Goal: Transaction & Acquisition: Book appointment/travel/reservation

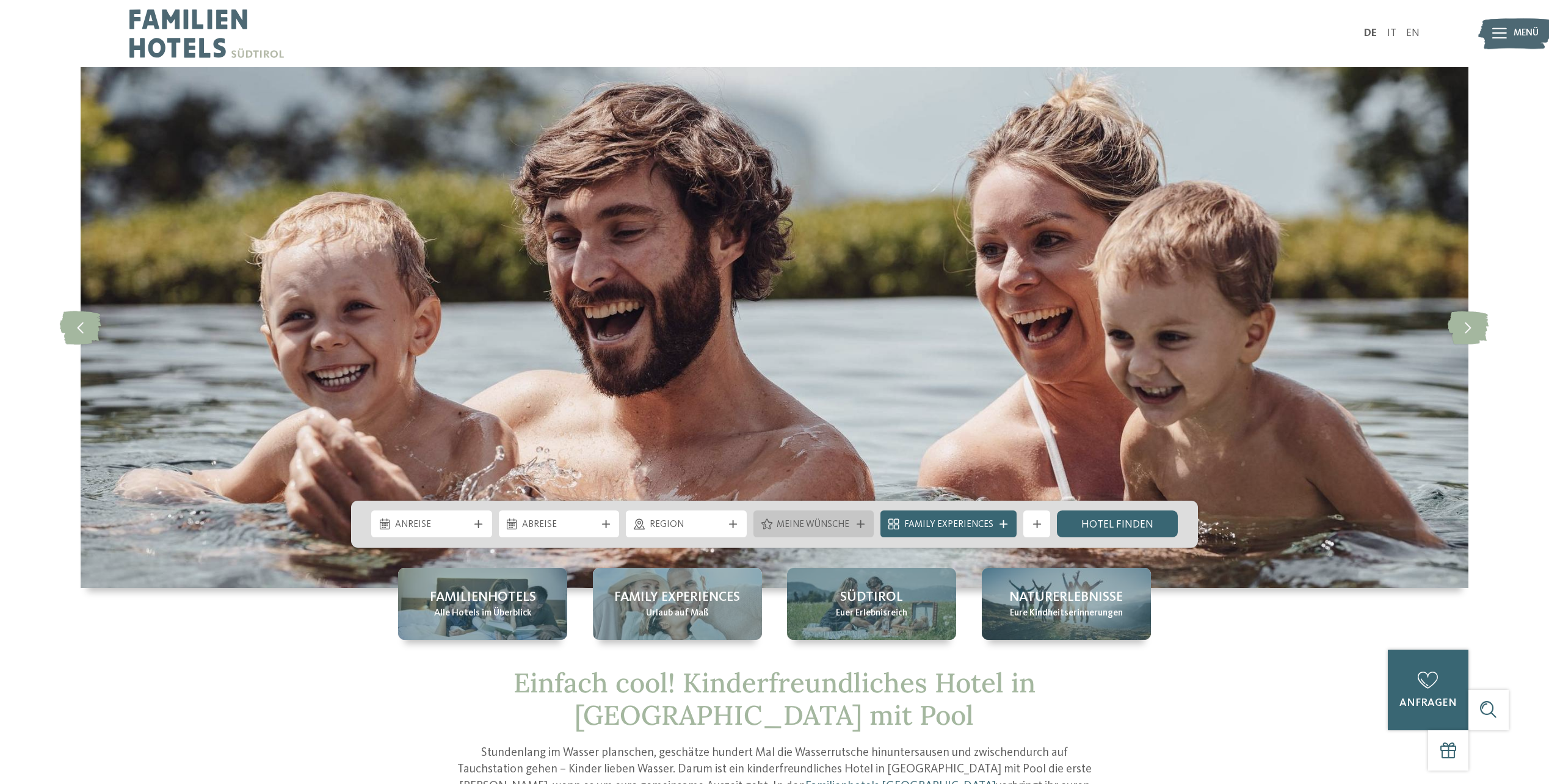
click at [859, 524] on icon at bounding box center [861, 524] width 8 height 8
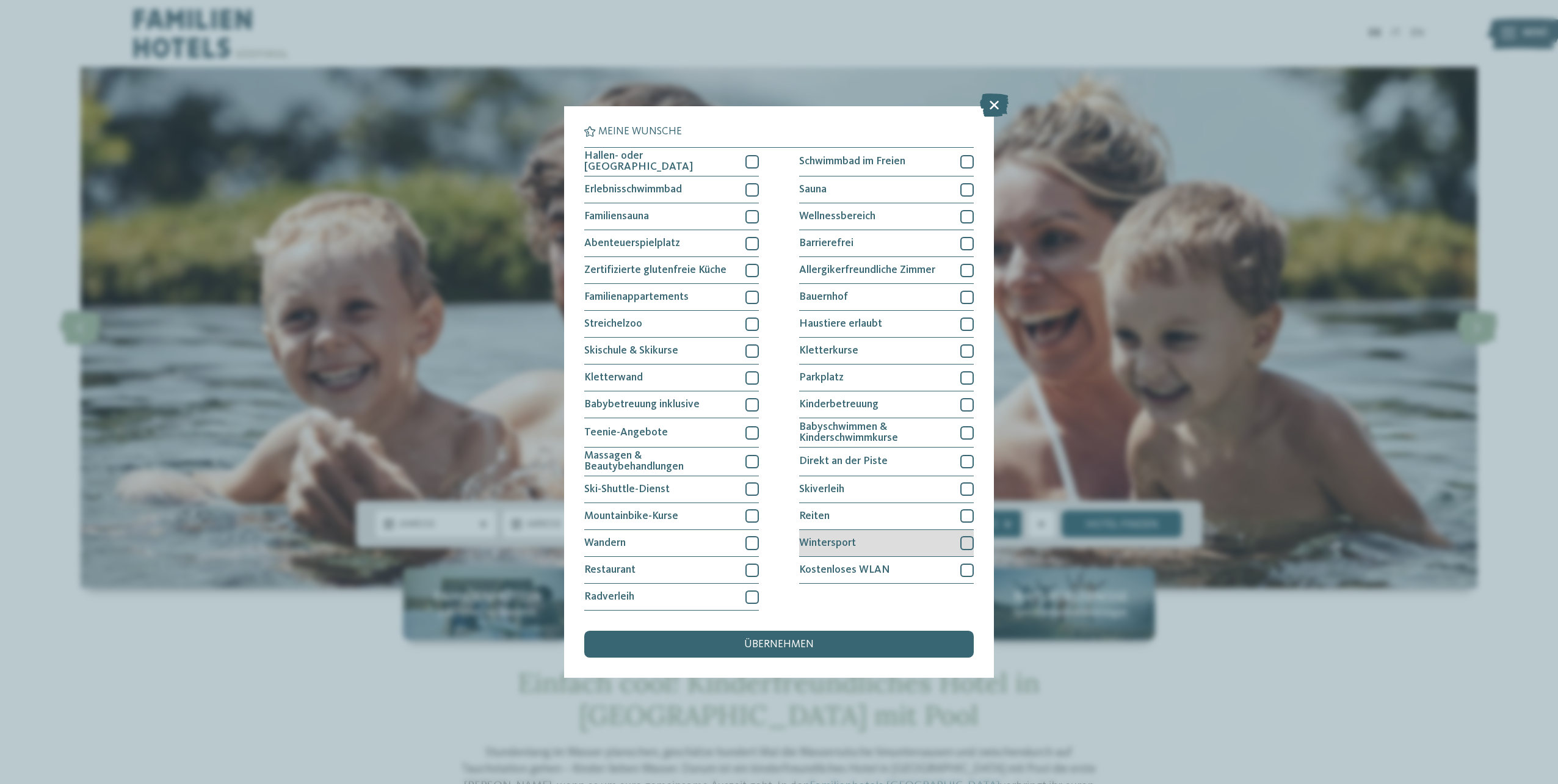
click at [968, 543] on div at bounding box center [967, 543] width 13 height 13
click at [749, 161] on div at bounding box center [752, 161] width 13 height 13
click at [826, 642] on div "übernehmen" at bounding box center [779, 644] width 390 height 27
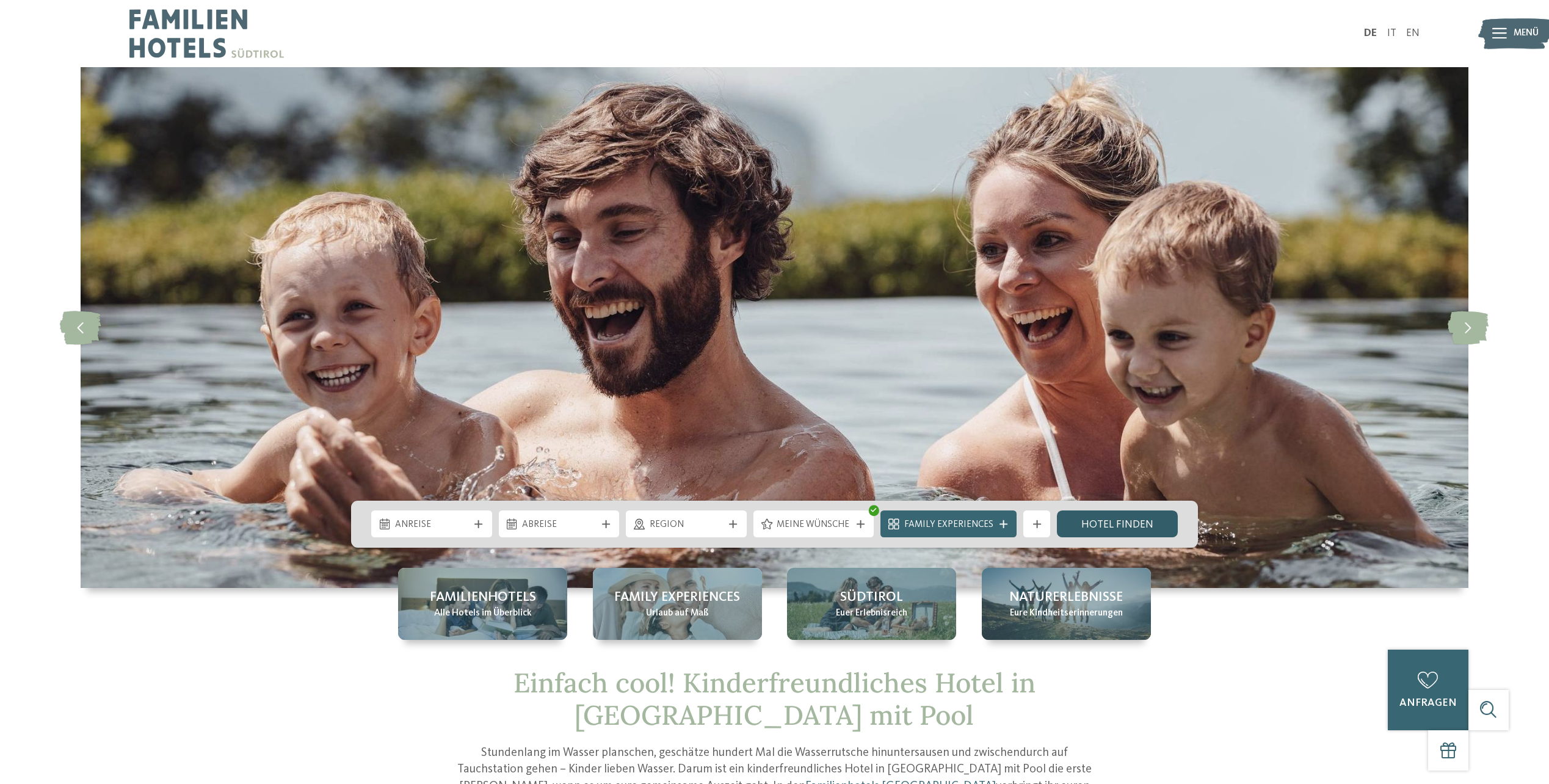
click at [1128, 522] on link "Hotel finden" at bounding box center [1117, 524] width 121 height 27
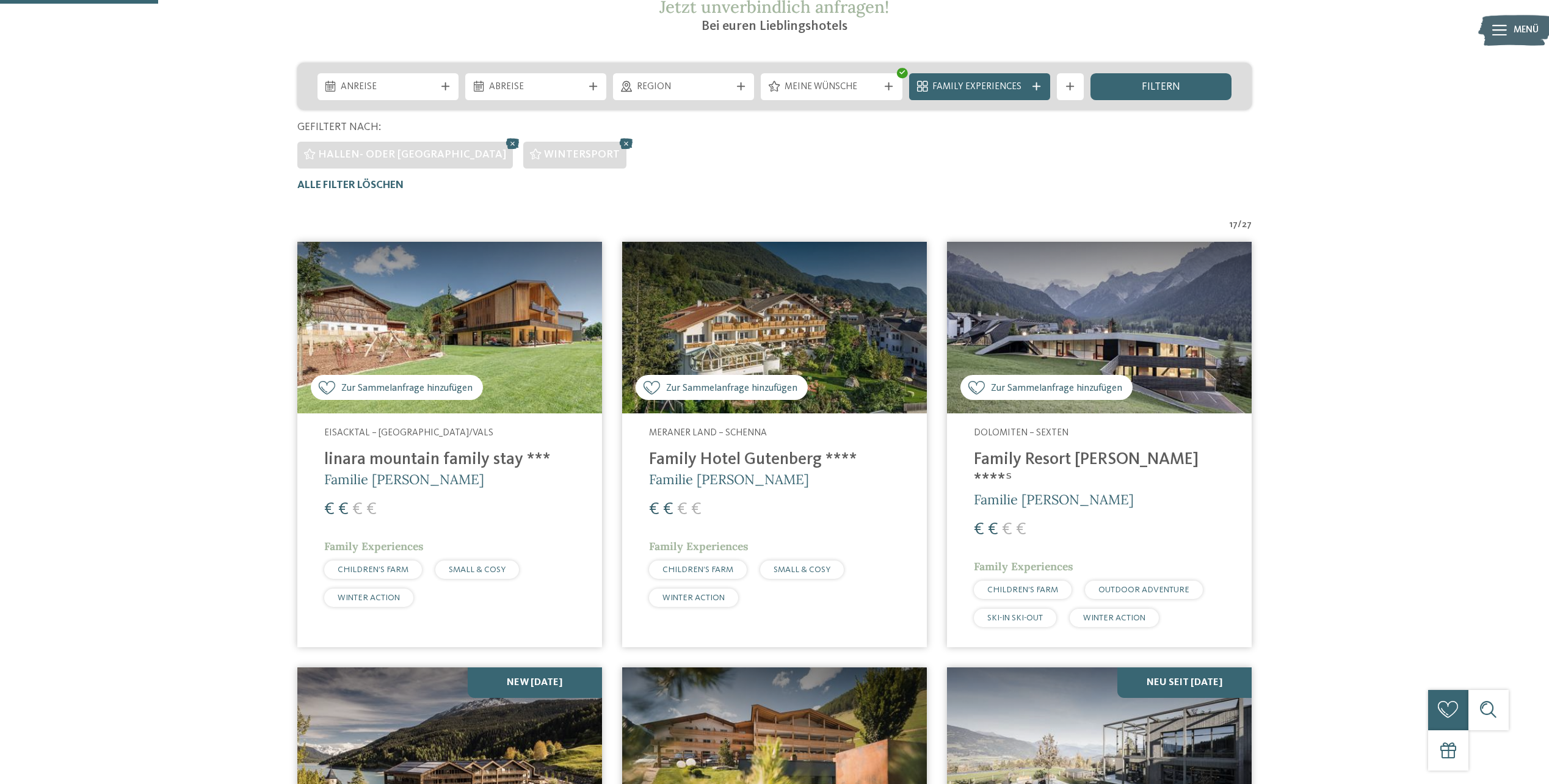
scroll to position [264, 0]
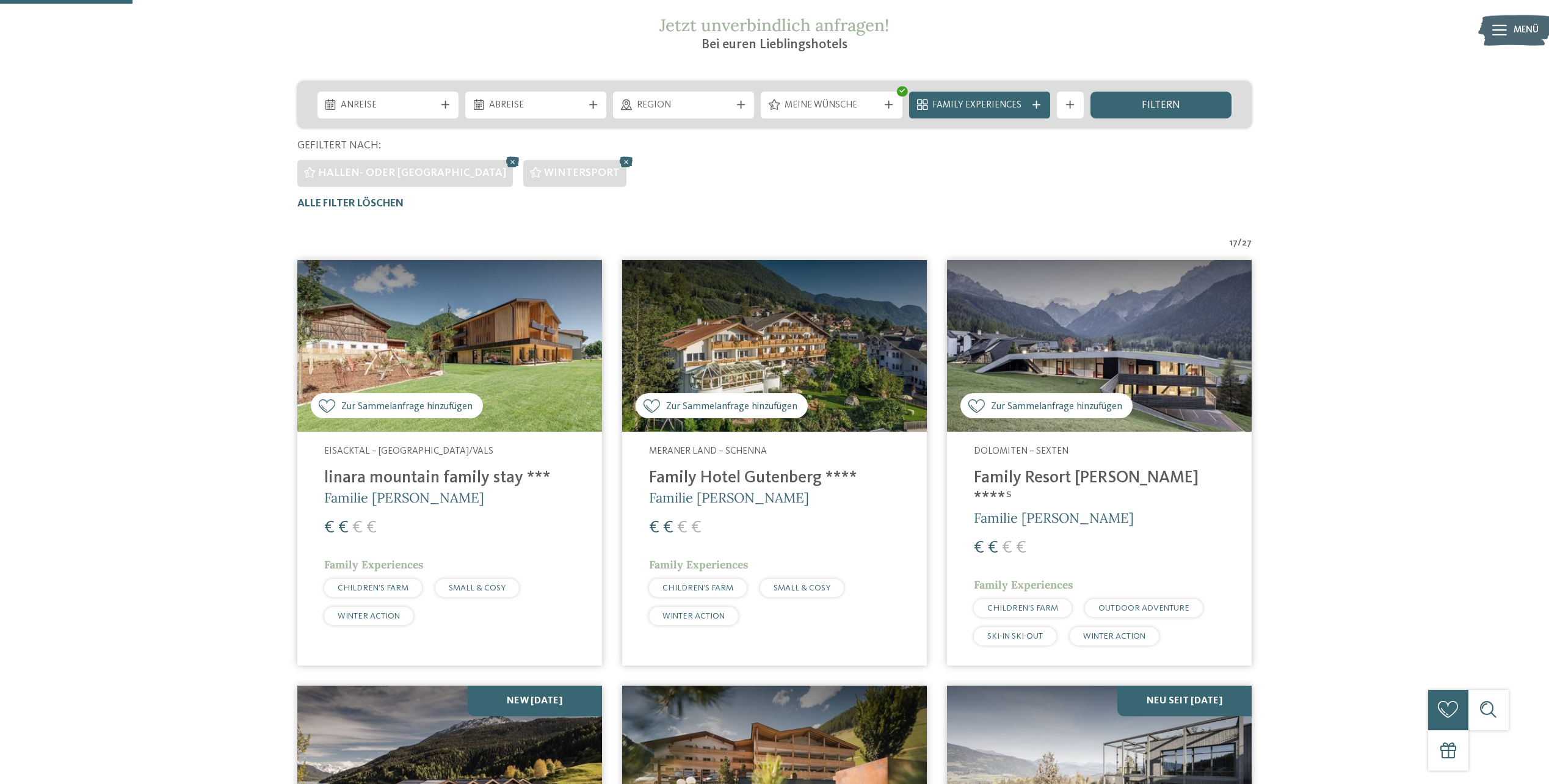
click at [544, 305] on img at bounding box center [449, 345] width 304 height 171
click at [741, 106] on icon at bounding box center [741, 105] width 8 height 8
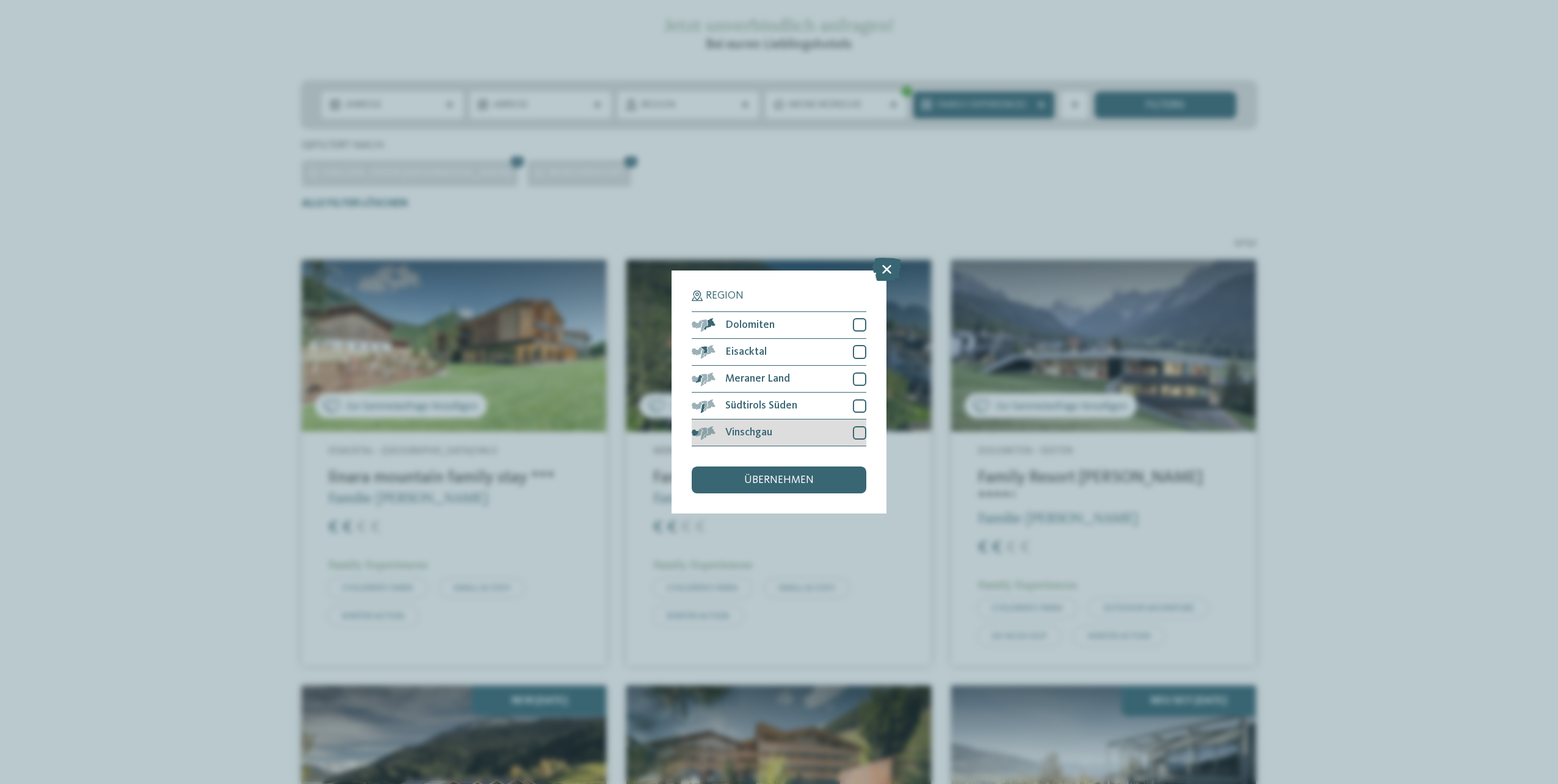
click at [859, 431] on div at bounding box center [859, 433] width 13 height 13
click at [782, 480] on span "übernehmen" at bounding box center [779, 480] width 70 height 11
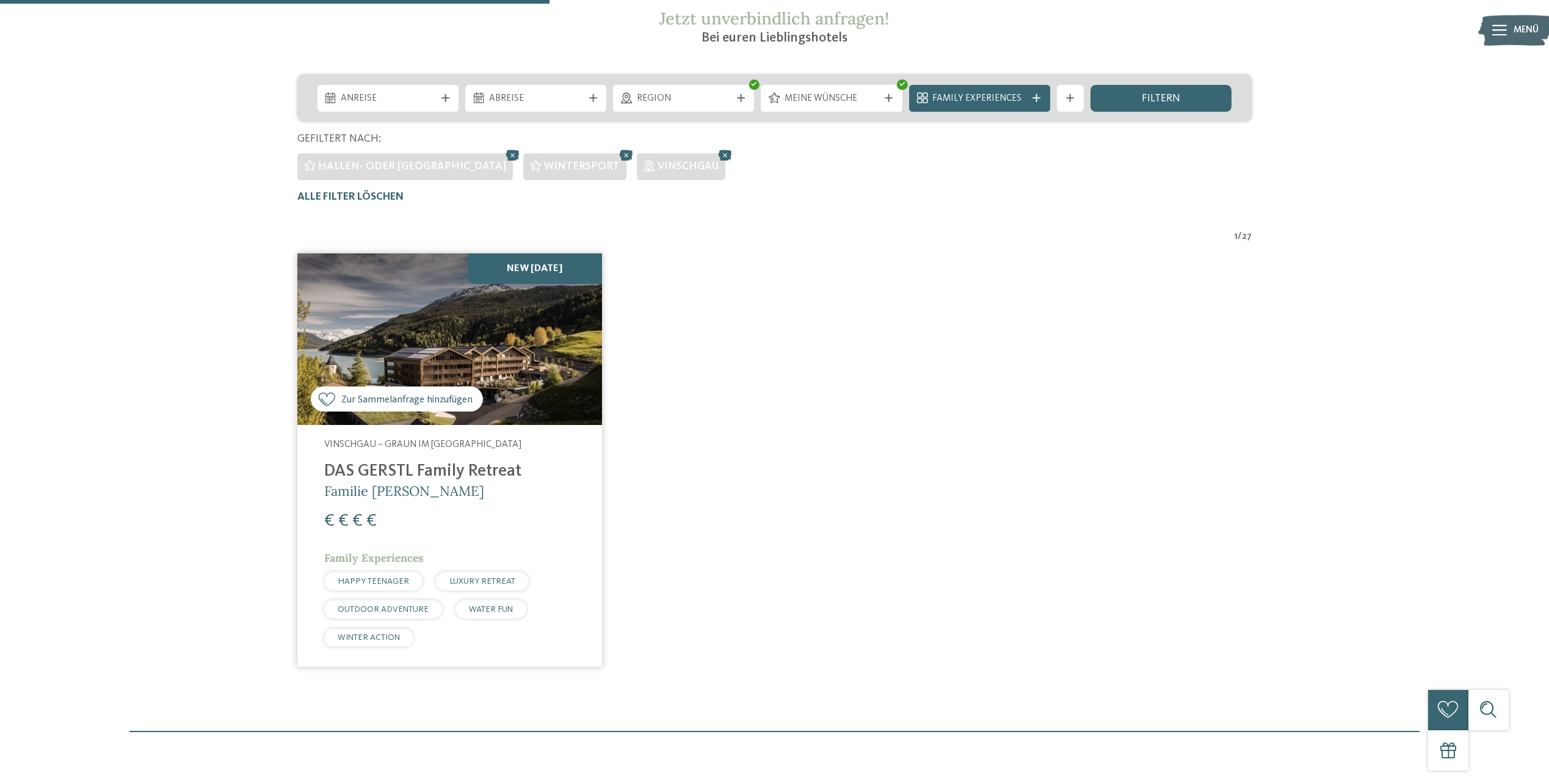
scroll to position [203, 0]
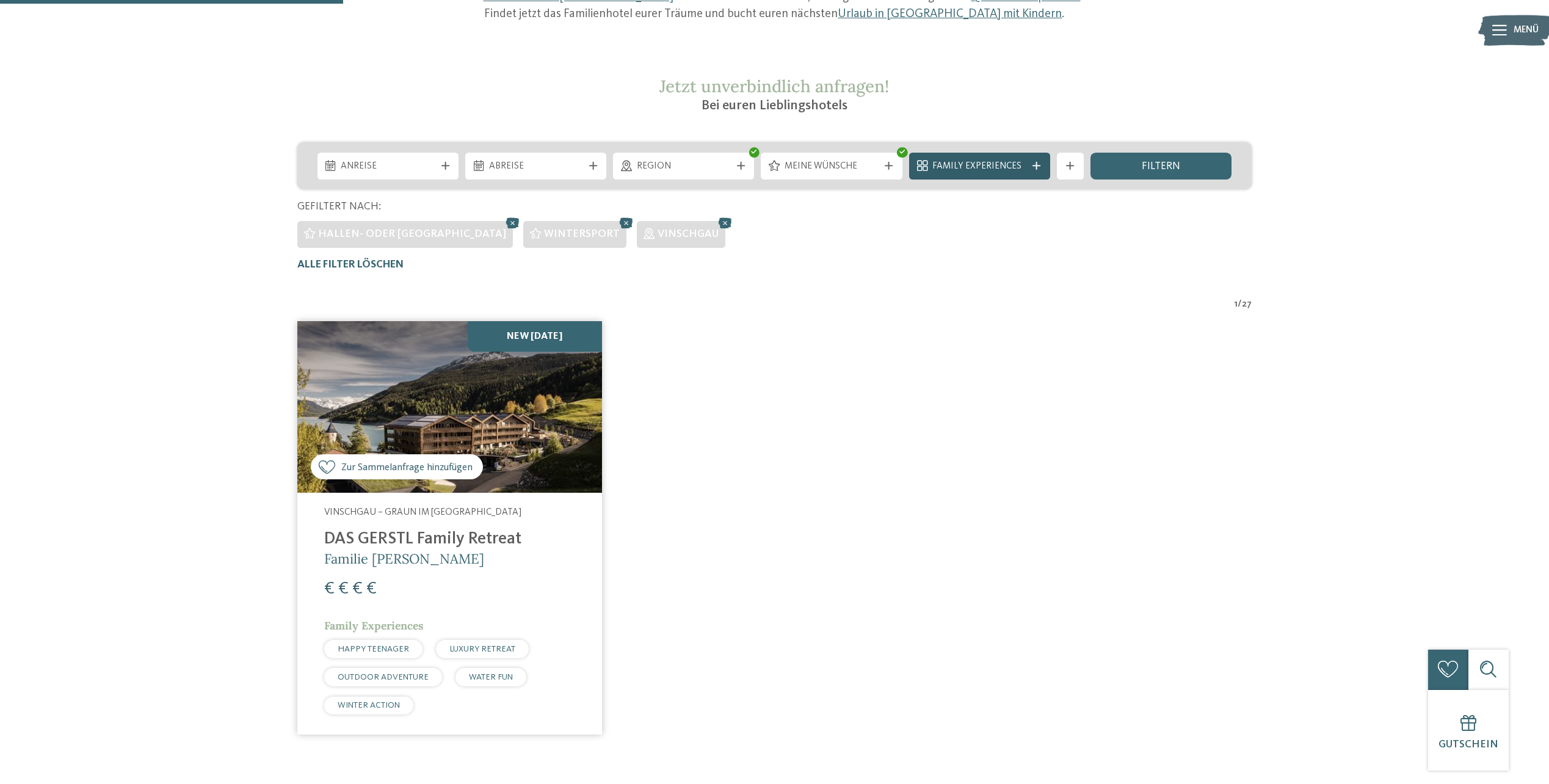
click at [930, 165] on div "Family Experiences" at bounding box center [980, 166] width 101 height 15
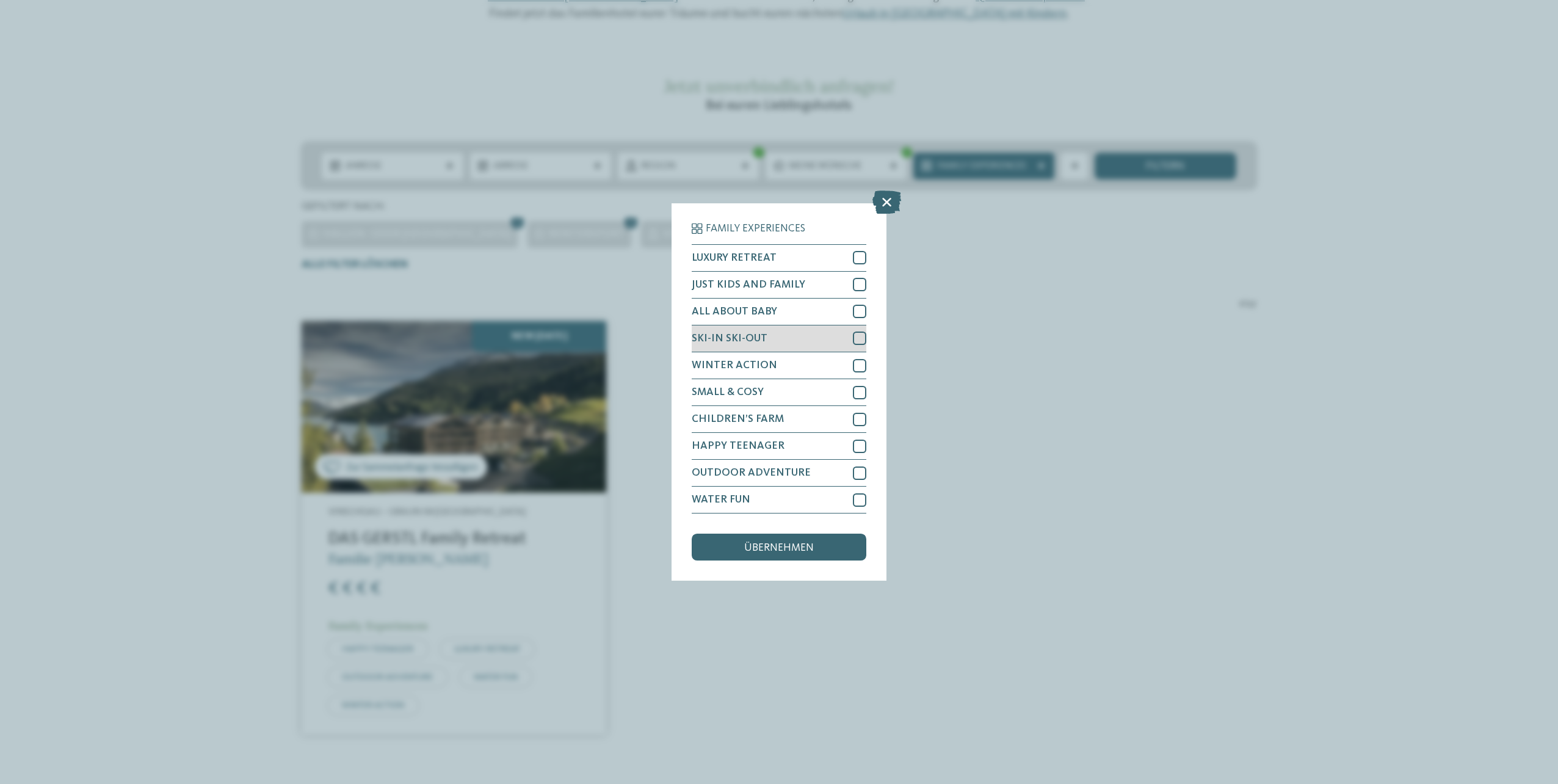
click at [856, 336] on div at bounding box center [859, 338] width 13 height 13
drag, startPoint x: 788, startPoint y: 543, endPoint x: 859, endPoint y: 540, distance: 71.1
click at [789, 543] on span "übernehmen" at bounding box center [779, 548] width 70 height 11
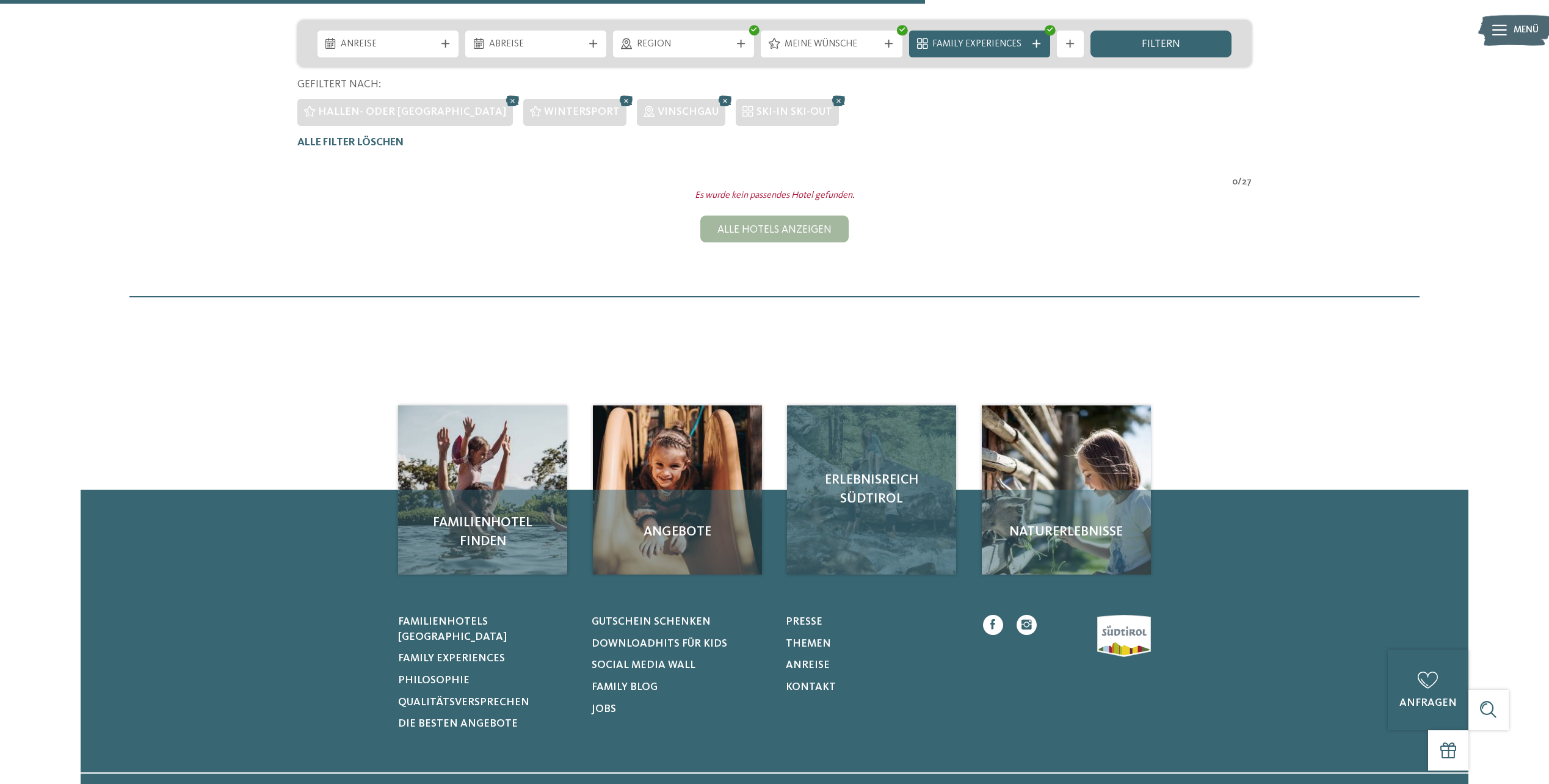
scroll to position [81, 0]
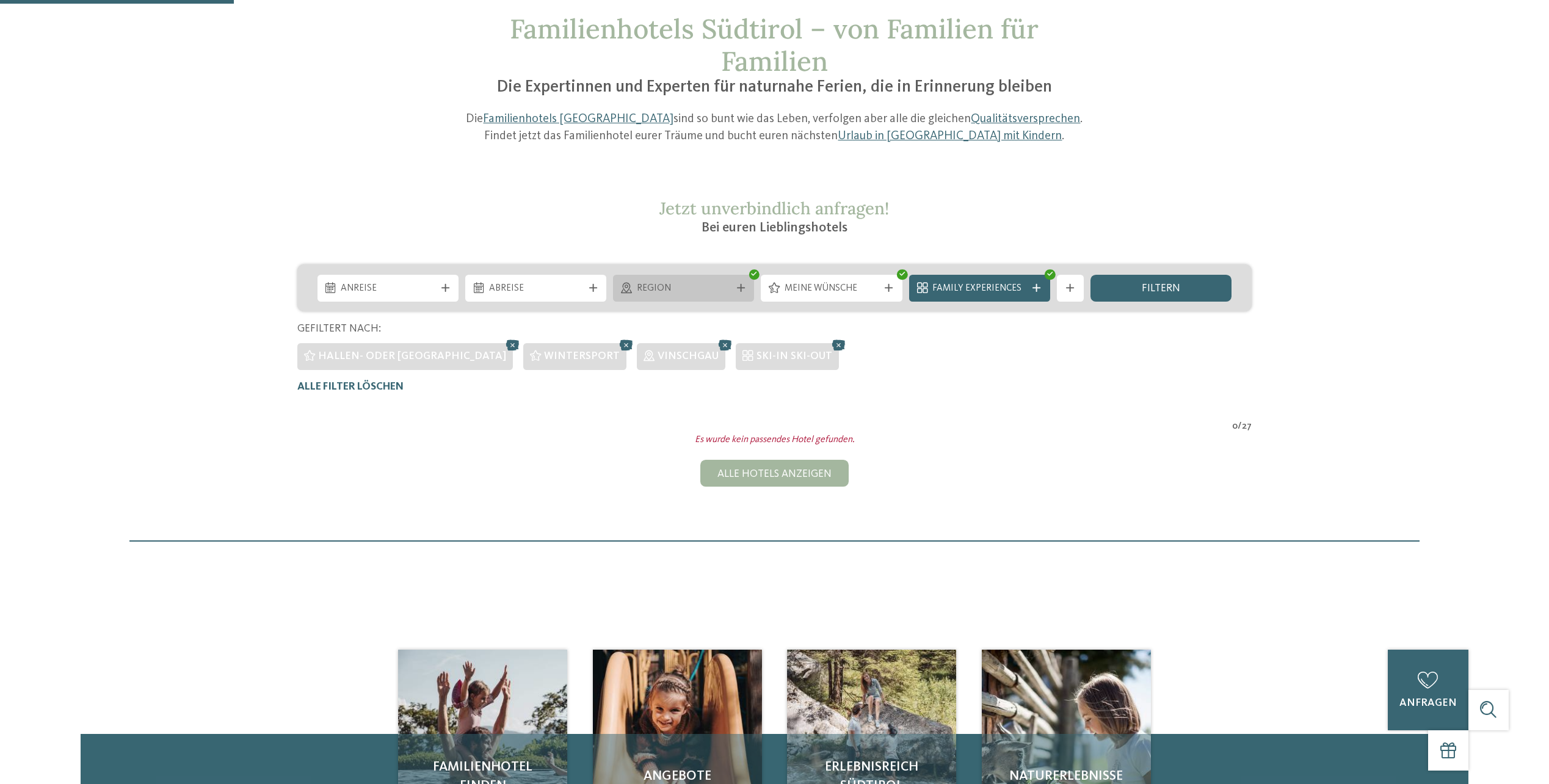
click at [740, 289] on icon at bounding box center [741, 288] width 8 height 8
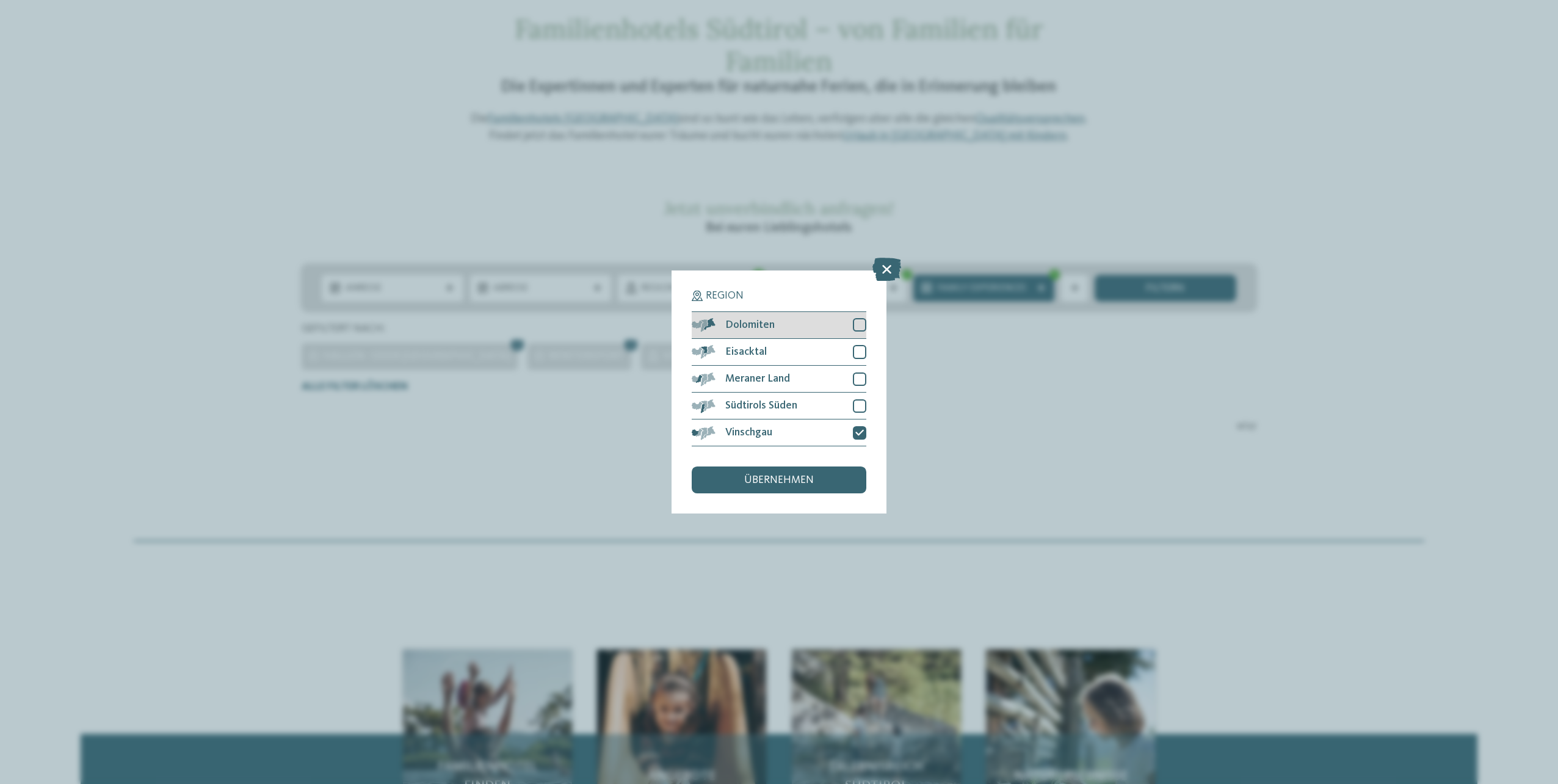
click at [861, 322] on div at bounding box center [859, 325] width 13 height 13
click at [861, 350] on div at bounding box center [859, 351] width 13 height 13
click at [854, 386] on div "Meraner Land" at bounding box center [779, 379] width 175 height 27
click at [859, 407] on div at bounding box center [859, 406] width 13 height 13
click at [834, 475] on div "übernehmen" at bounding box center [779, 480] width 175 height 27
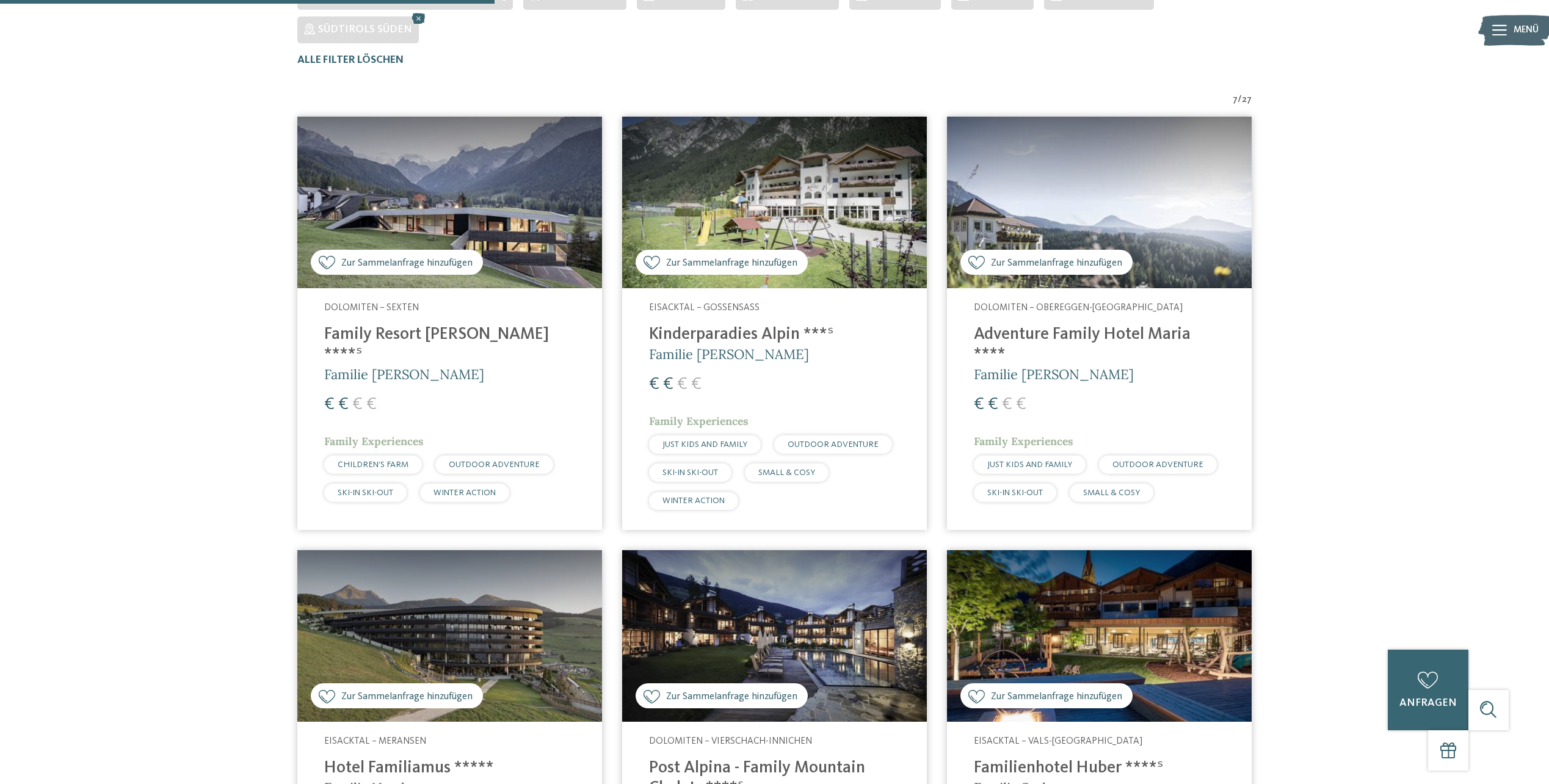
scroll to position [387, 0]
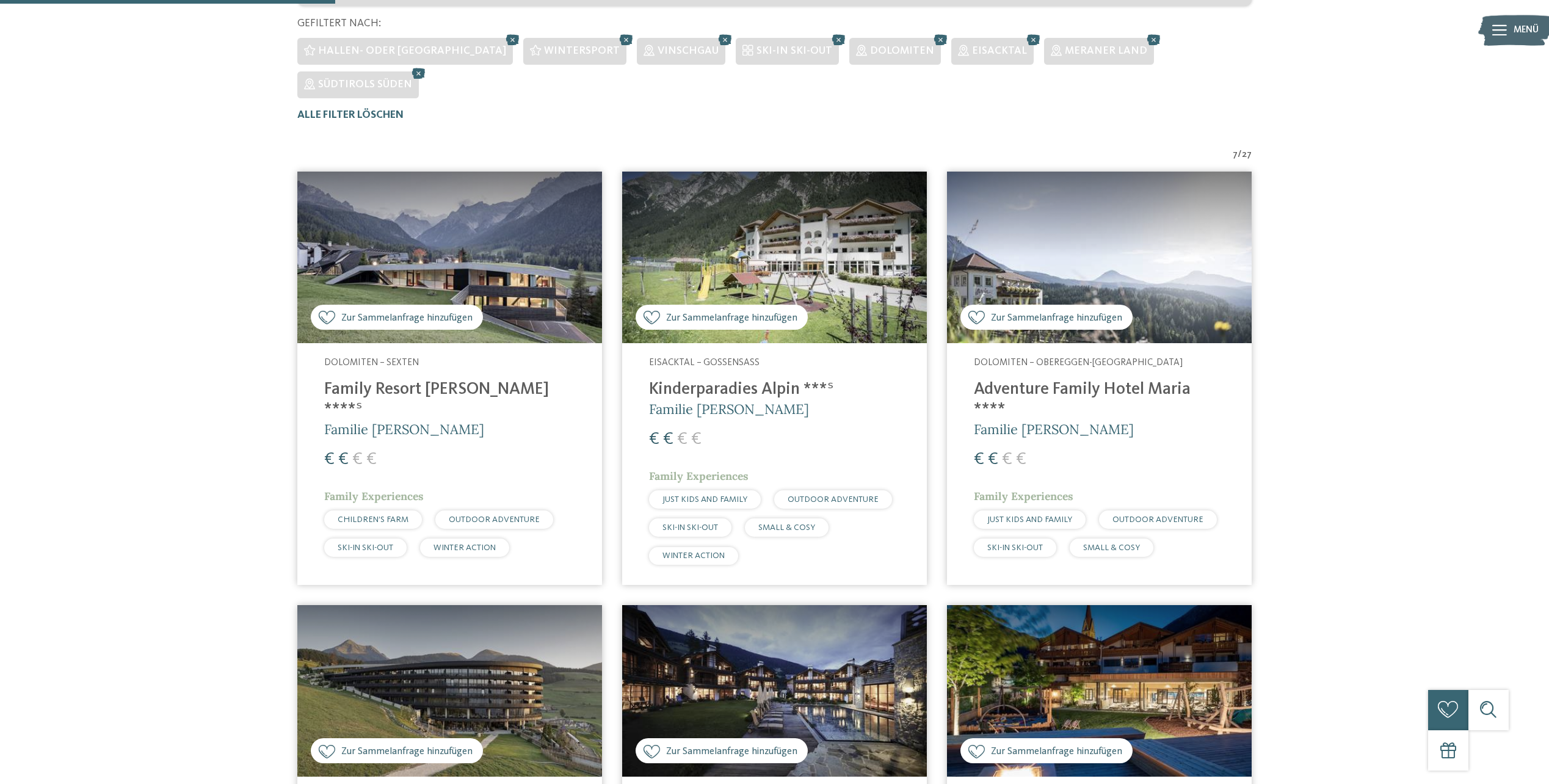
click at [540, 237] on img at bounding box center [449, 257] width 304 height 171
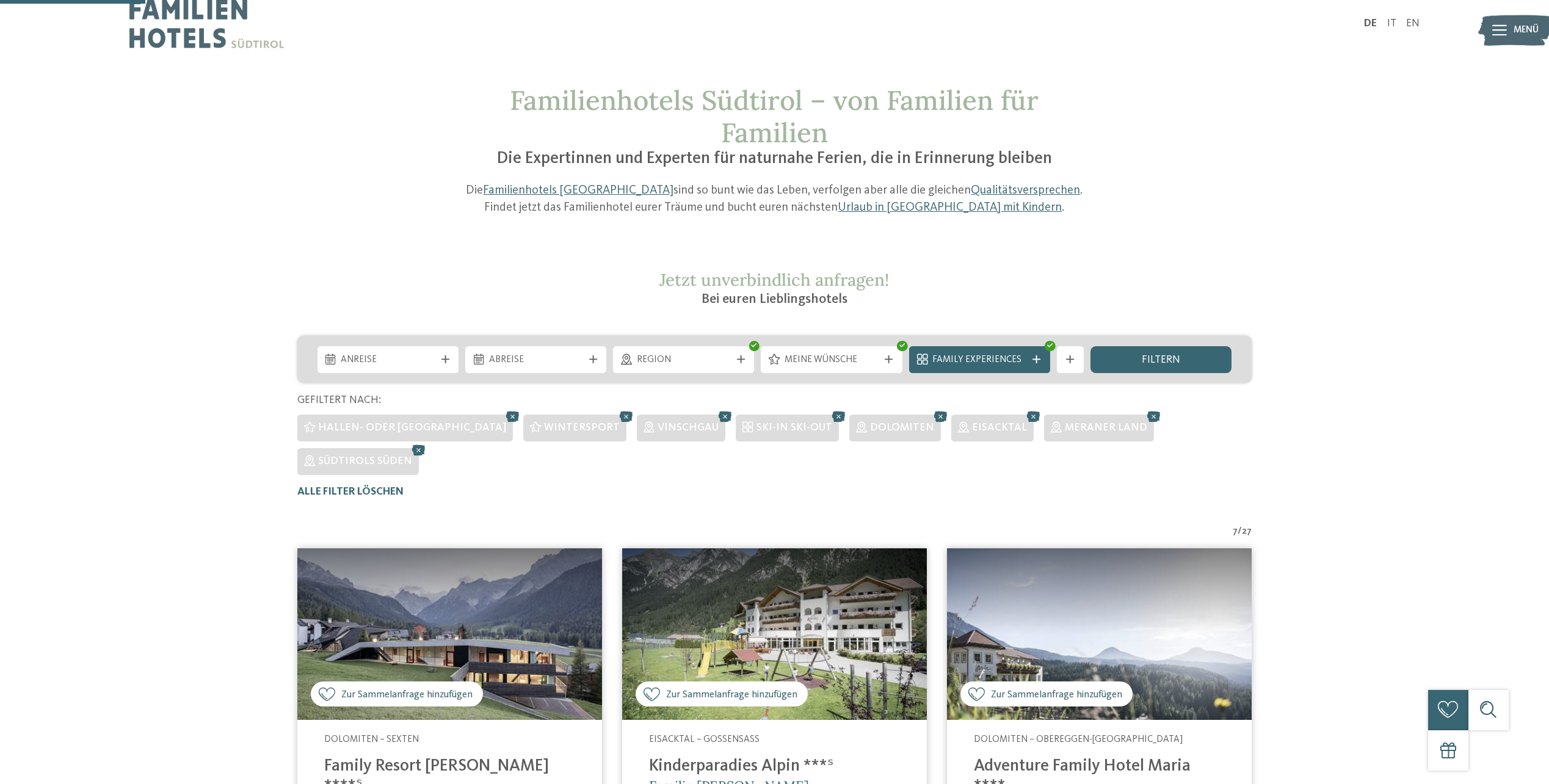
scroll to position [0, 0]
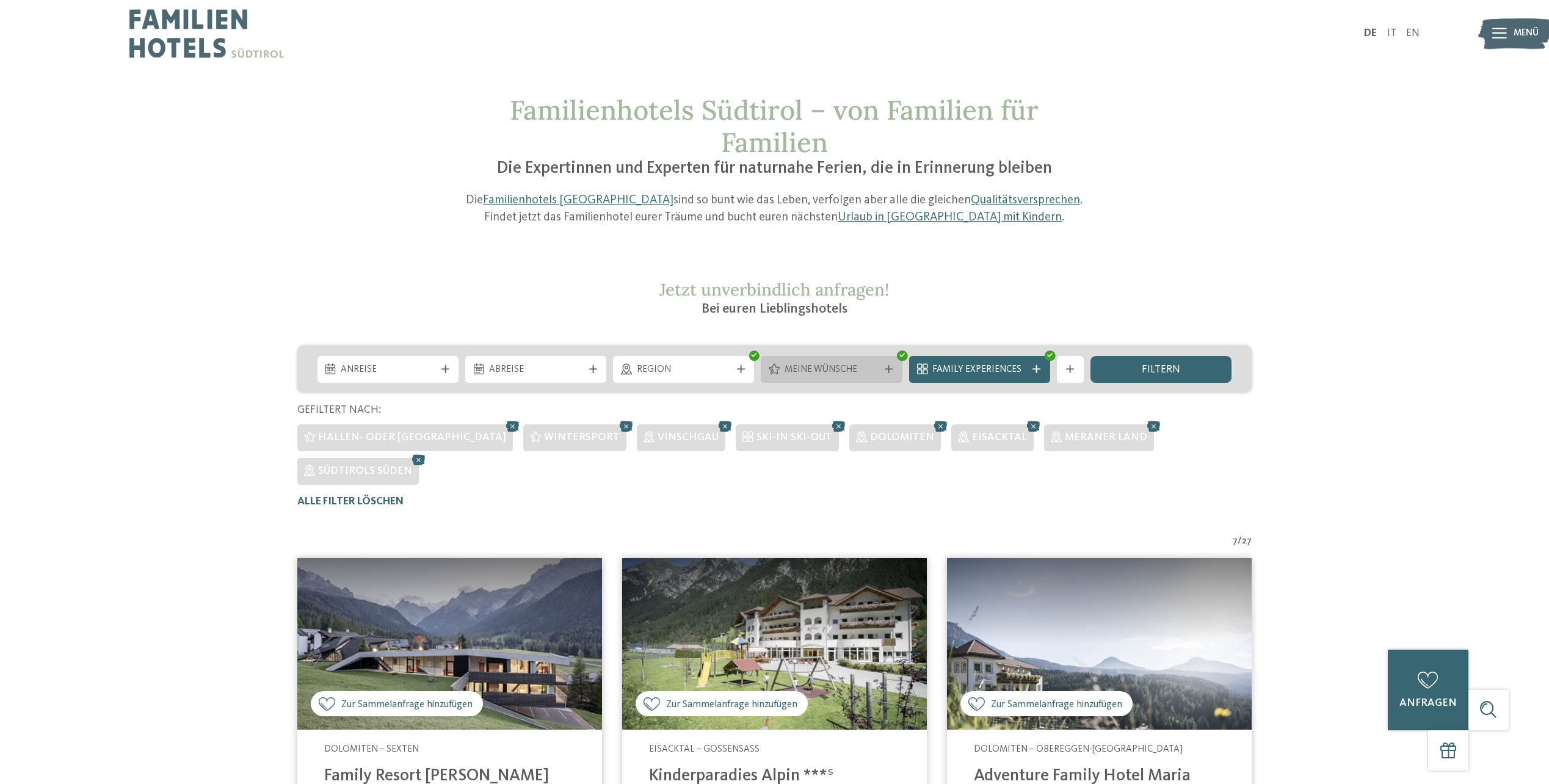
click at [894, 365] on div at bounding box center [888, 369] width 13 height 8
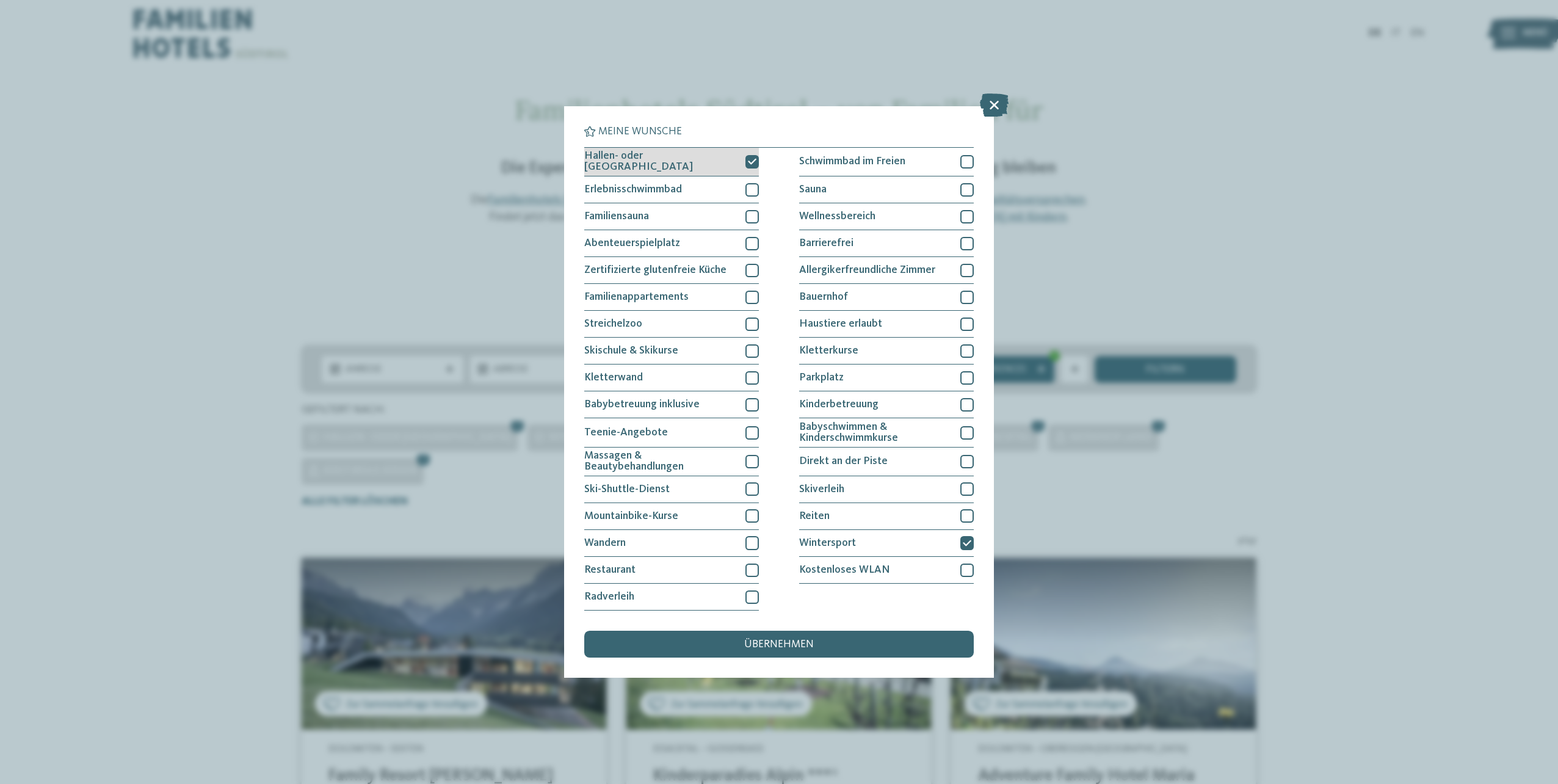
click at [746, 158] on div at bounding box center [752, 161] width 13 height 13
drag, startPoint x: 857, startPoint y: 643, endPoint x: 909, endPoint y: 643, distance: 52.0
click at [857, 644] on div "übernehmen" at bounding box center [779, 644] width 390 height 27
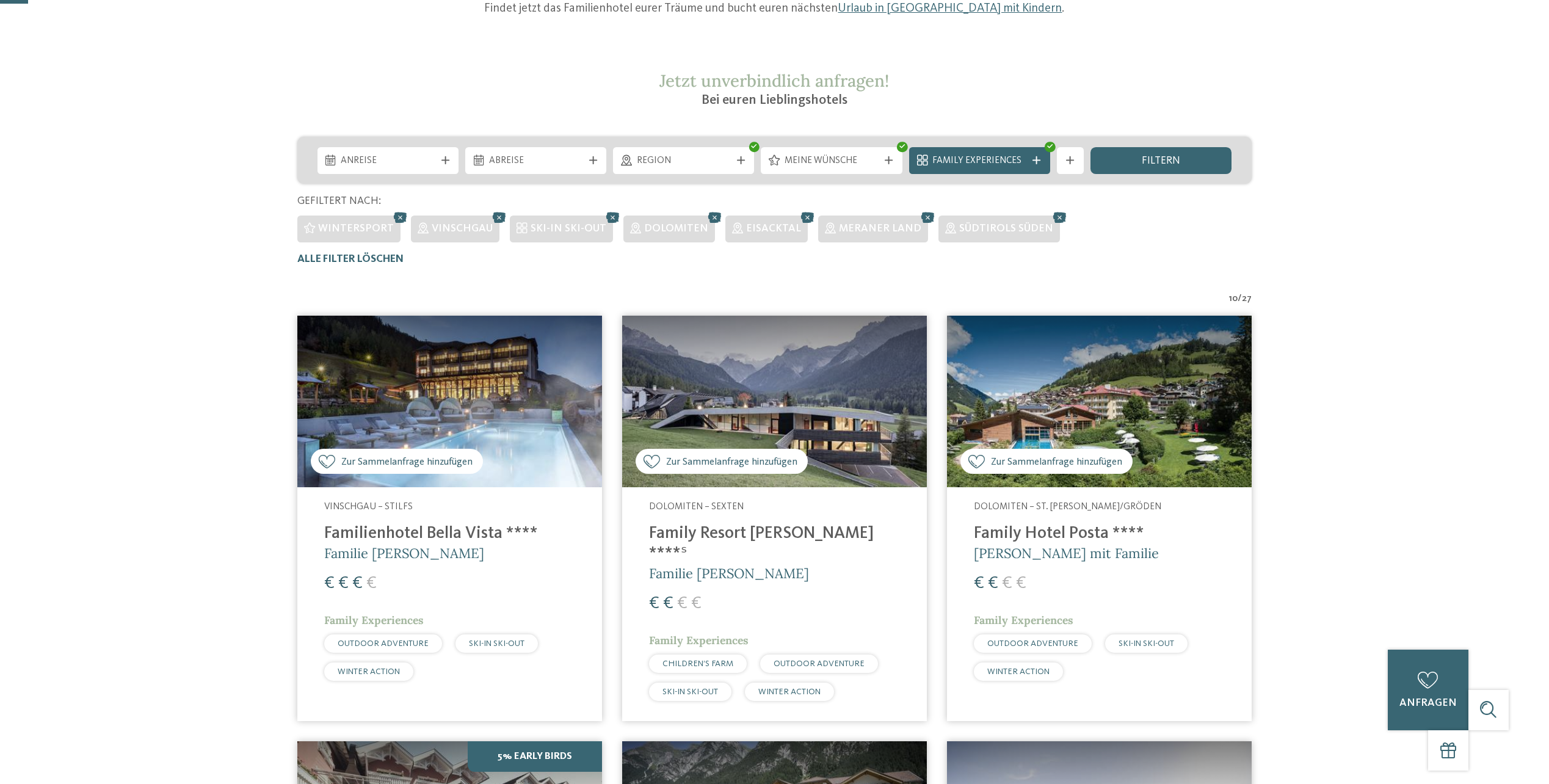
scroll to position [447, 0]
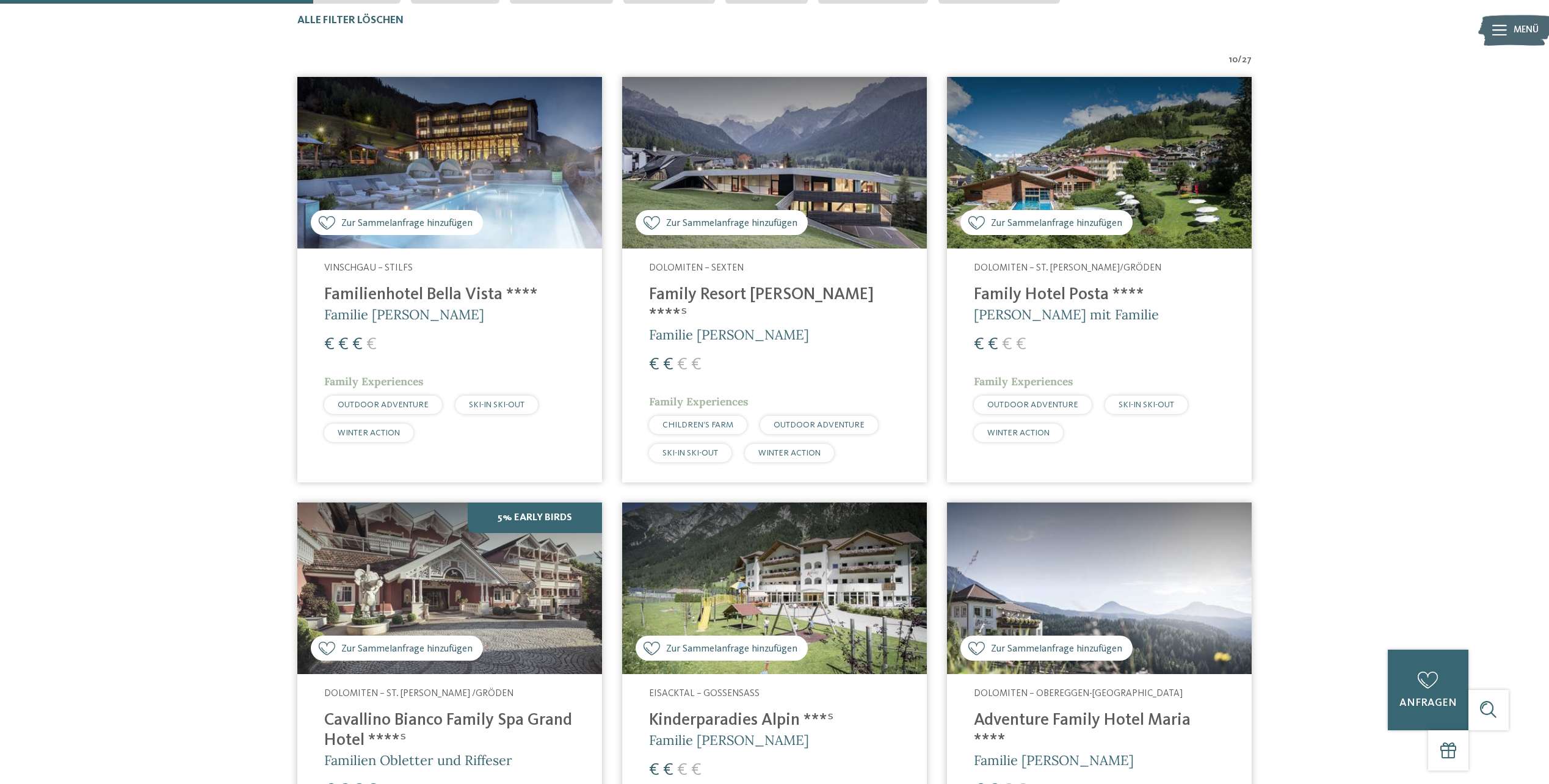
click at [875, 538] on img at bounding box center [774, 588] width 304 height 171
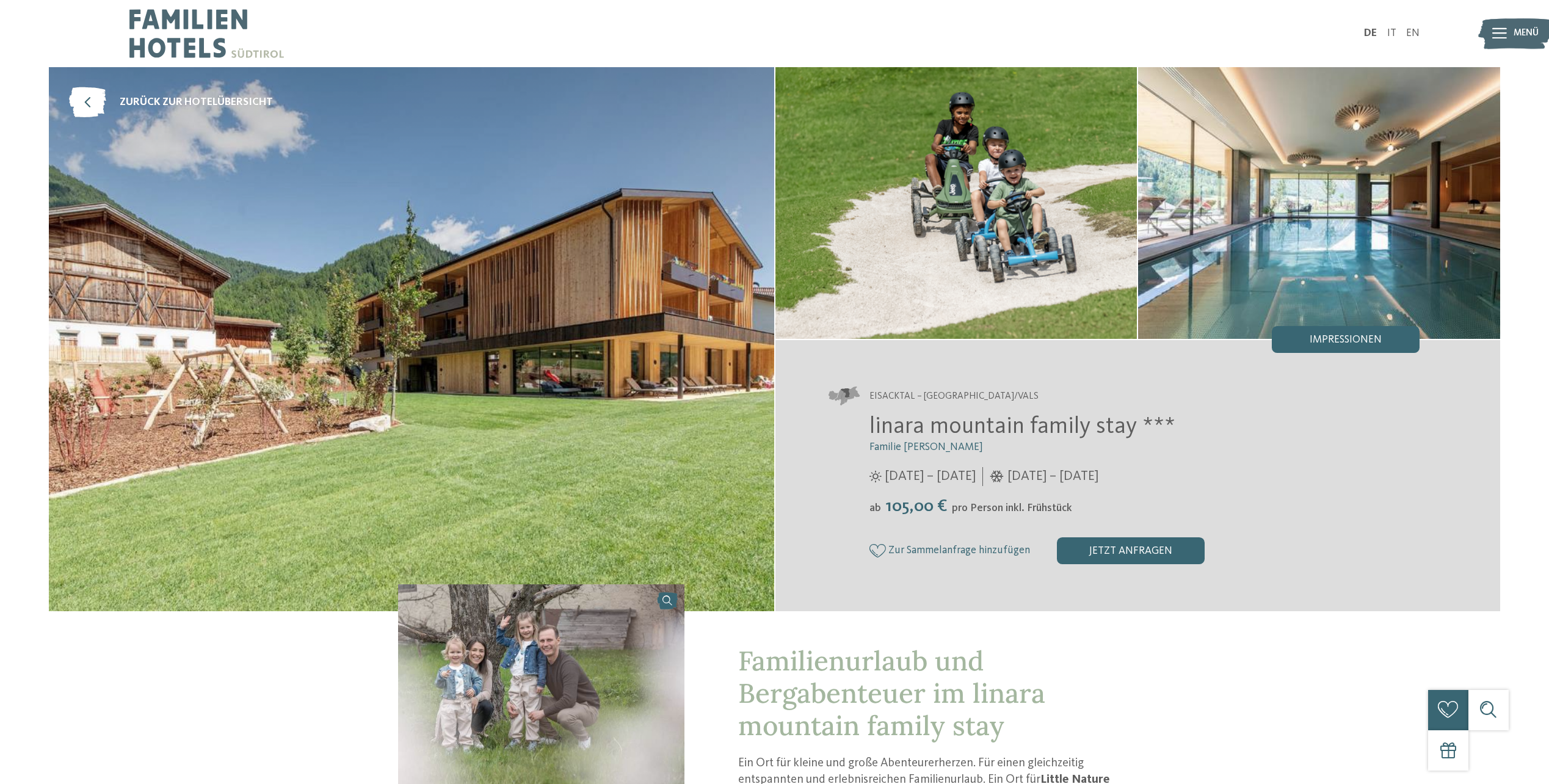
click at [554, 353] on img at bounding box center [411, 339] width 725 height 544
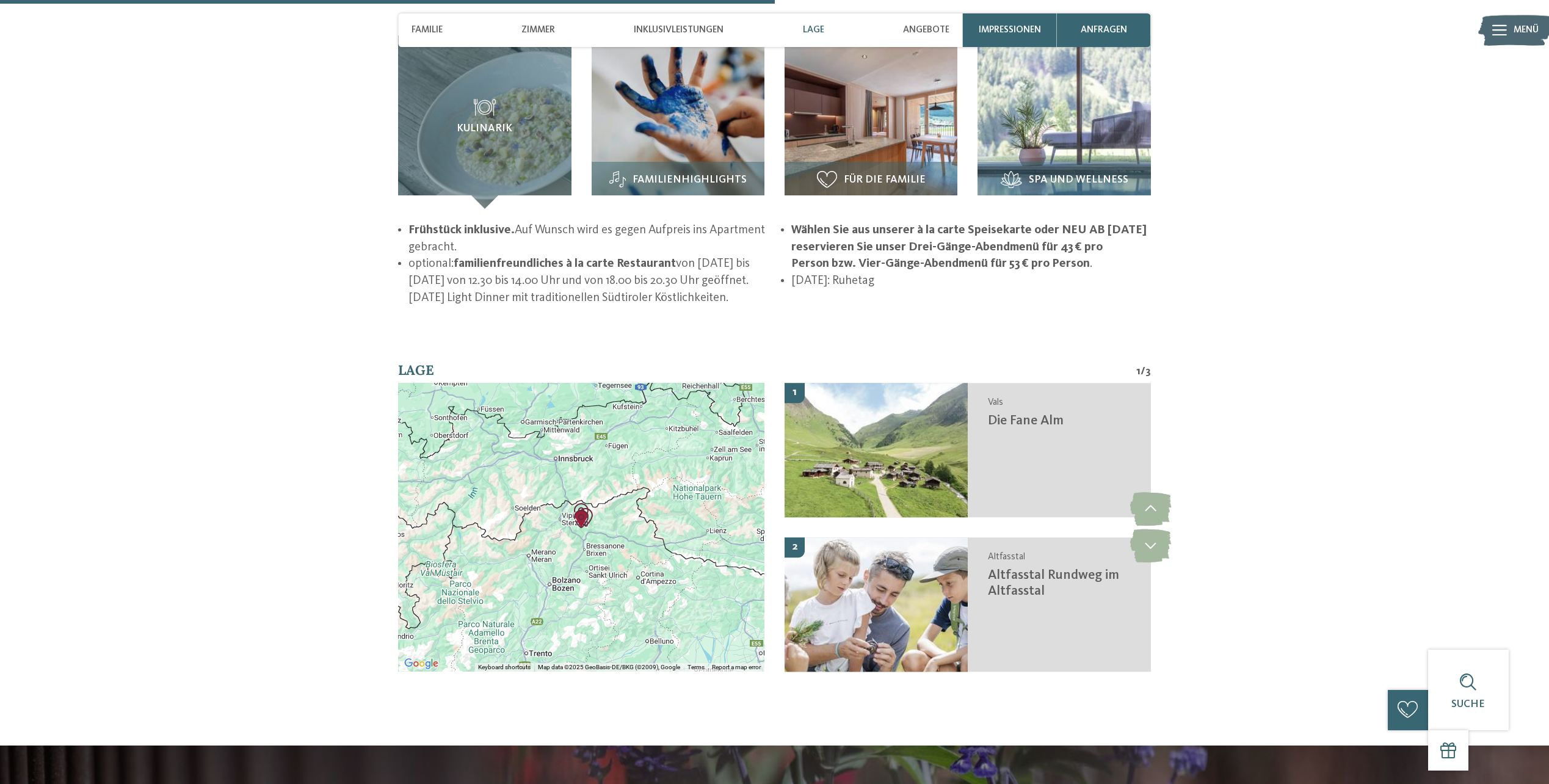
scroll to position [2075, 0]
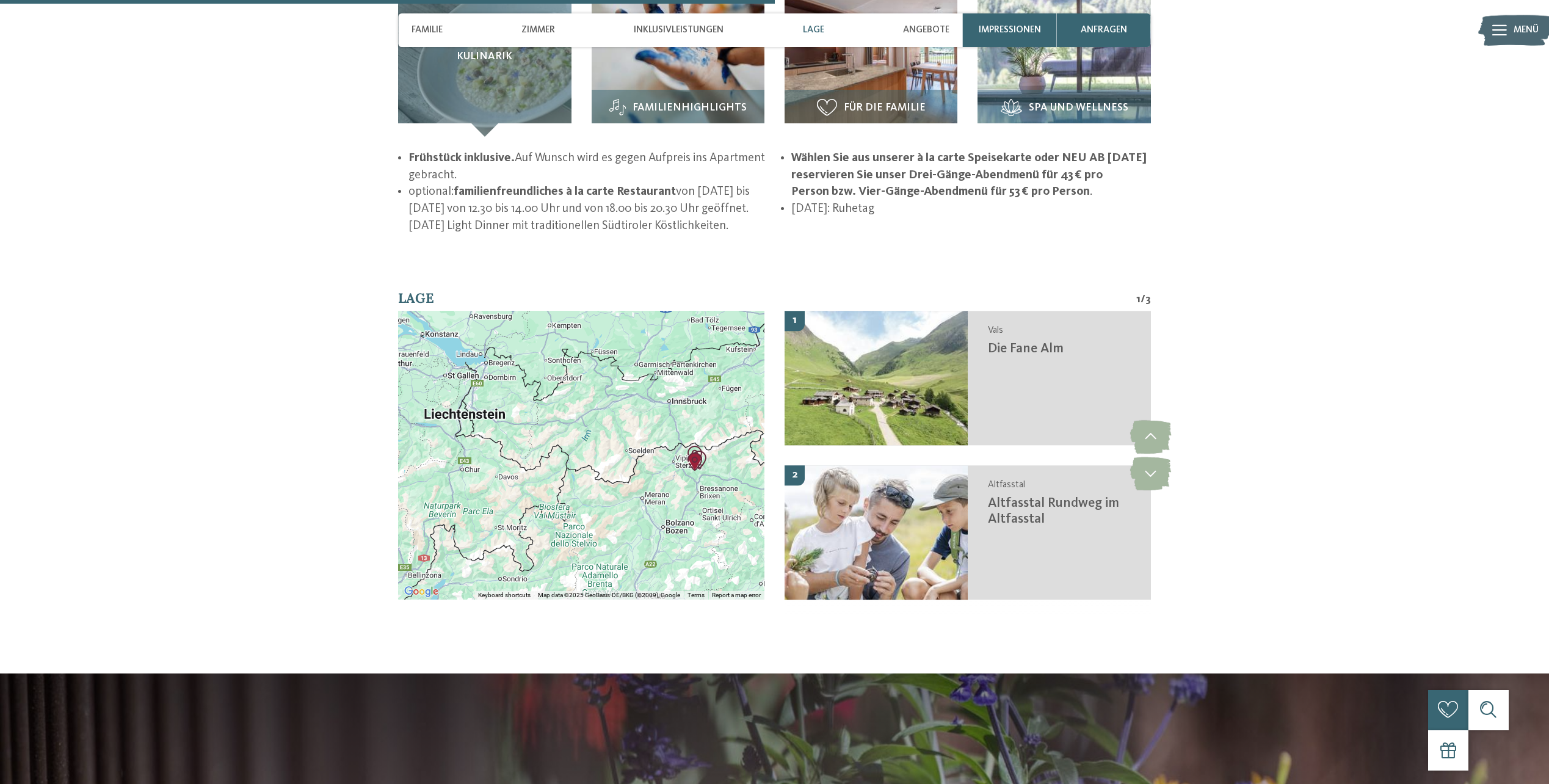
drag, startPoint x: 543, startPoint y: 460, endPoint x: 657, endPoint y: 476, distance: 115.1
click at [657, 476] on div at bounding box center [581, 455] width 366 height 289
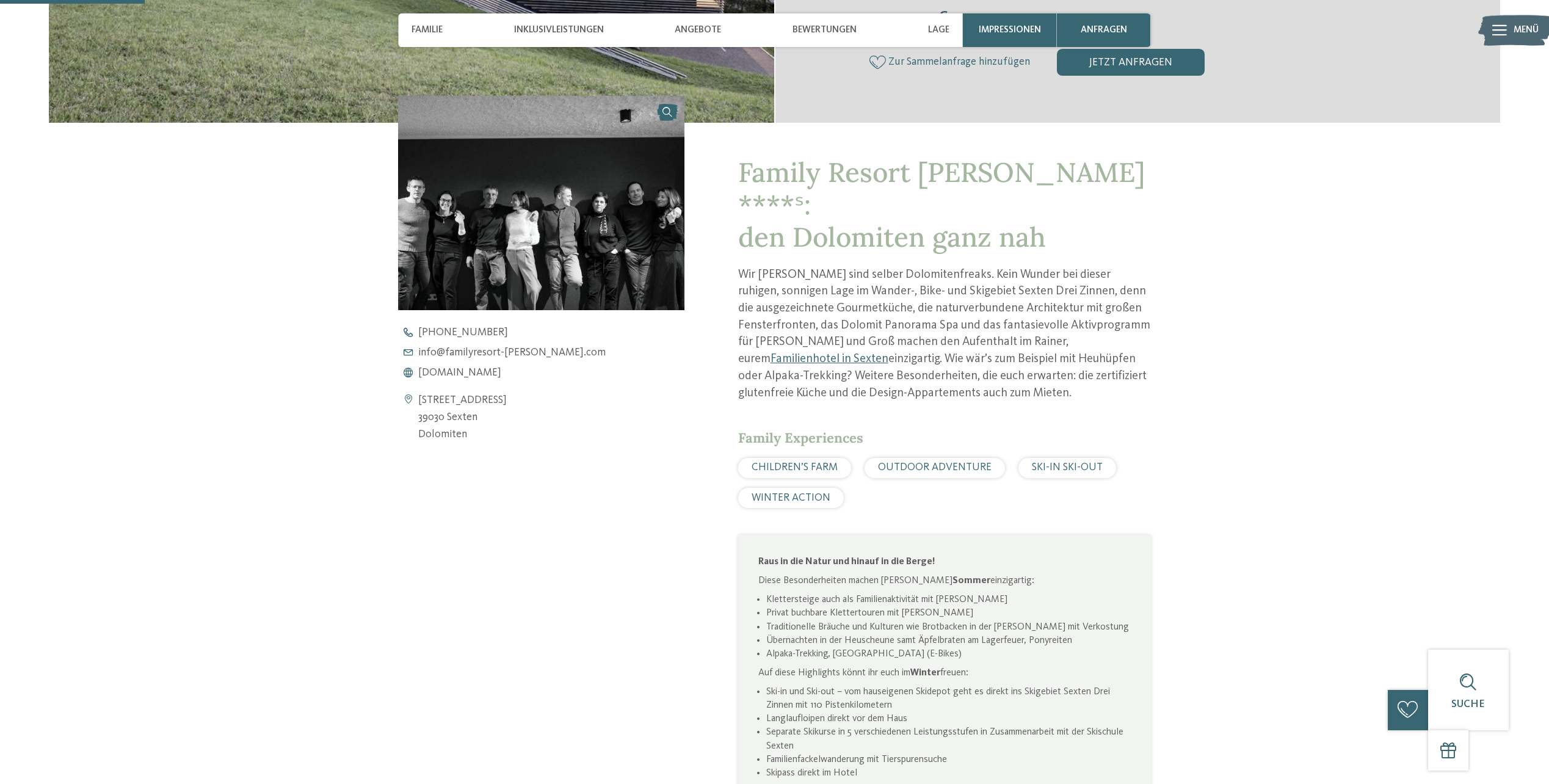
scroll to position [366, 0]
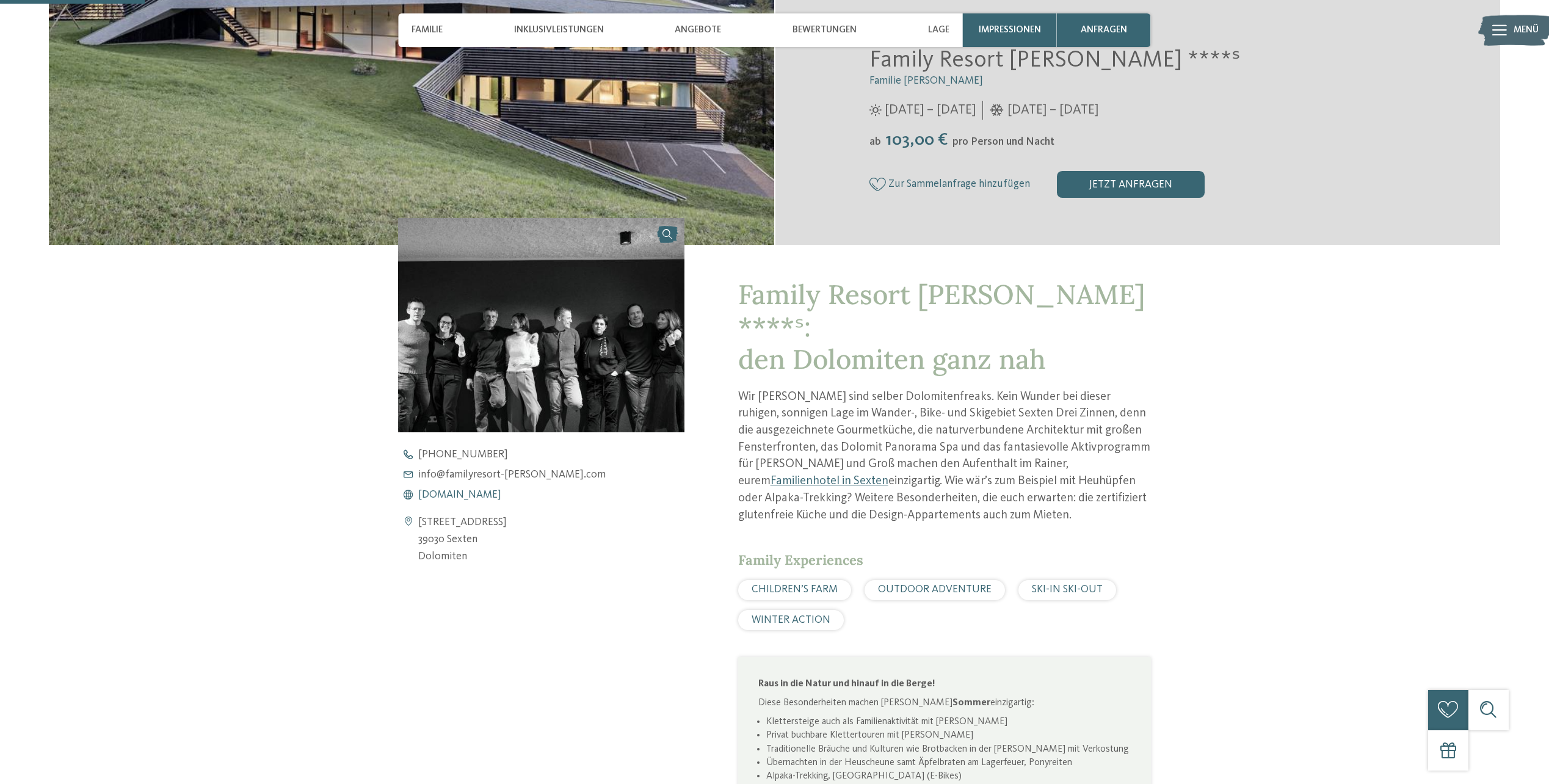
click at [501, 494] on span "[DOMAIN_NAME]" at bounding box center [459, 495] width 83 height 11
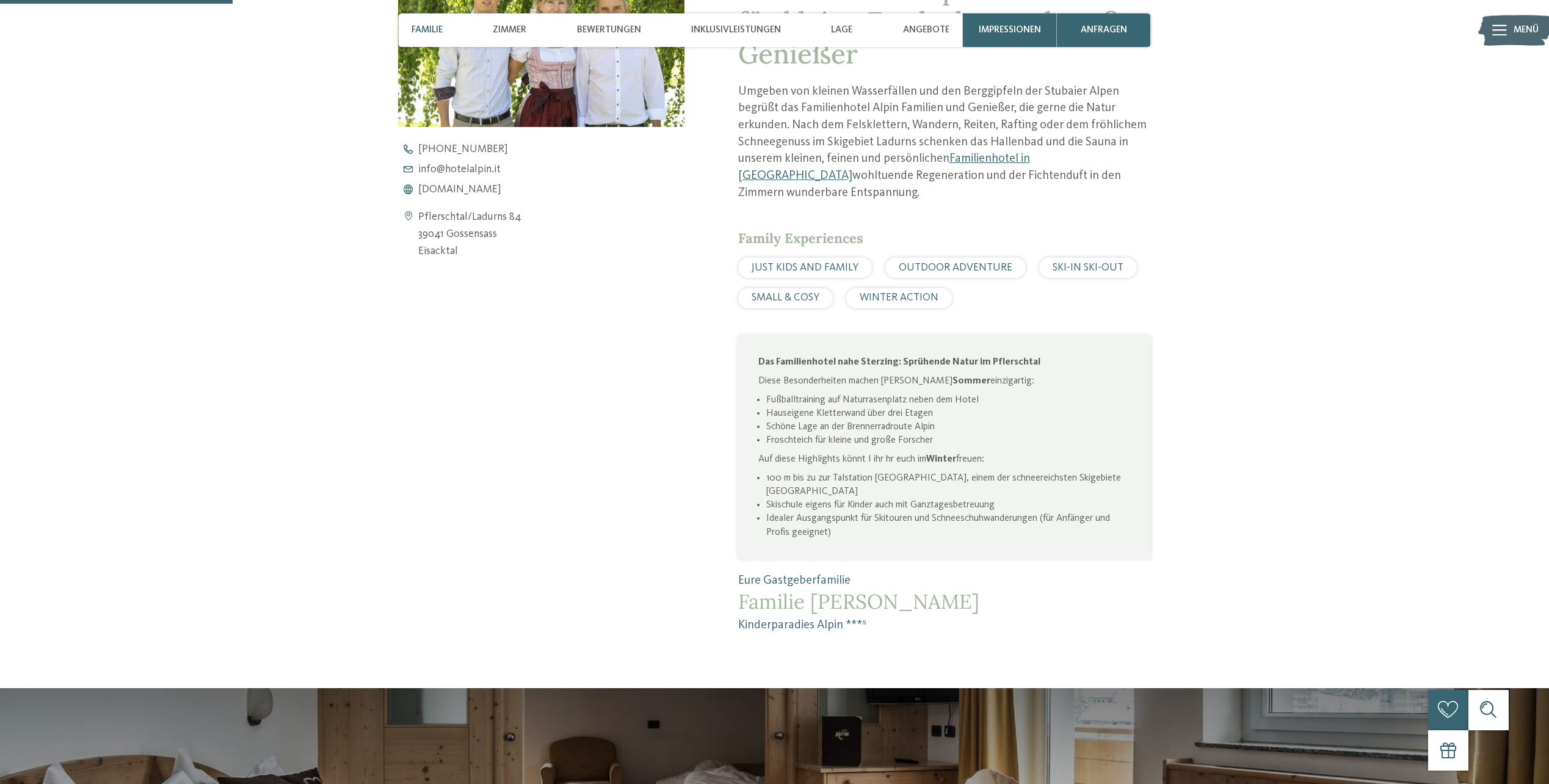
scroll to position [427, 0]
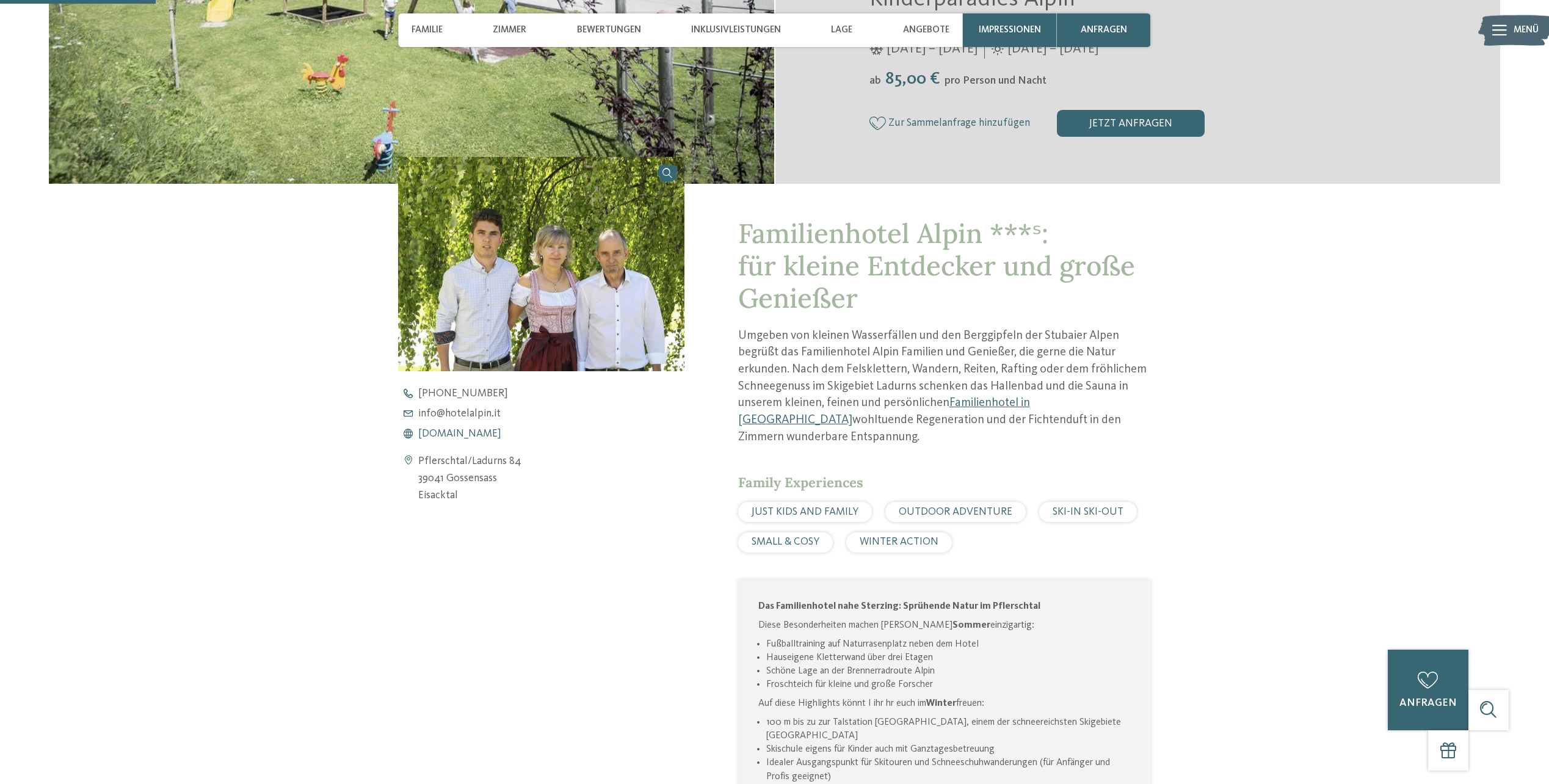
drag, startPoint x: 479, startPoint y: 434, endPoint x: 500, endPoint y: 435, distance: 21.0
click at [479, 434] on span "[DOMAIN_NAME]" at bounding box center [459, 434] width 83 height 11
